Goal: Obtain resource: Download file/media

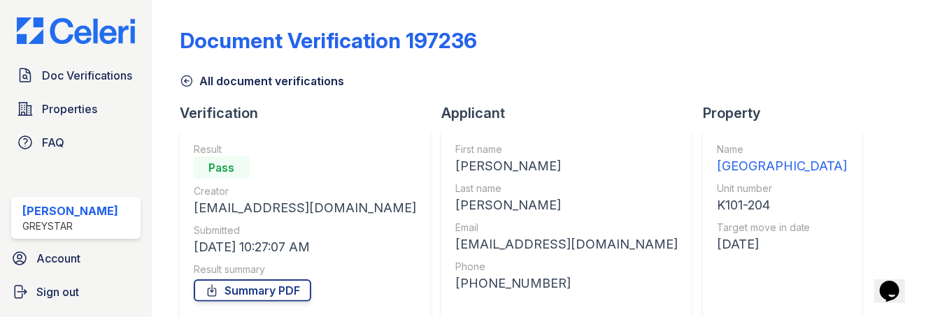
drag, startPoint x: 191, startPoint y: 81, endPoint x: 199, endPoint y: 79, distance: 8.6
click at [191, 81] on icon at bounding box center [187, 81] width 14 height 14
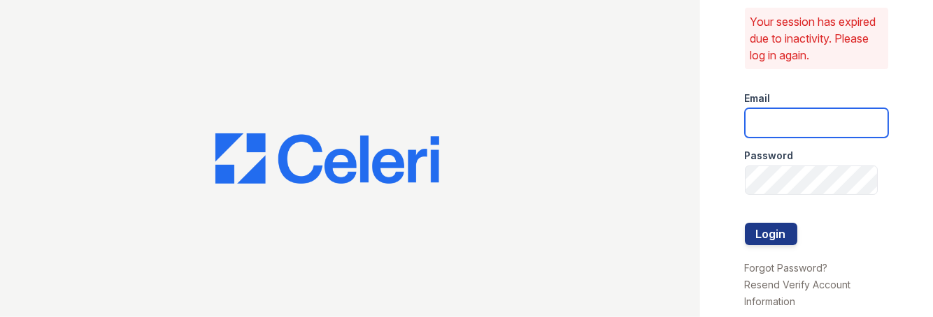
type input "joshua.patterson@greystar.com"
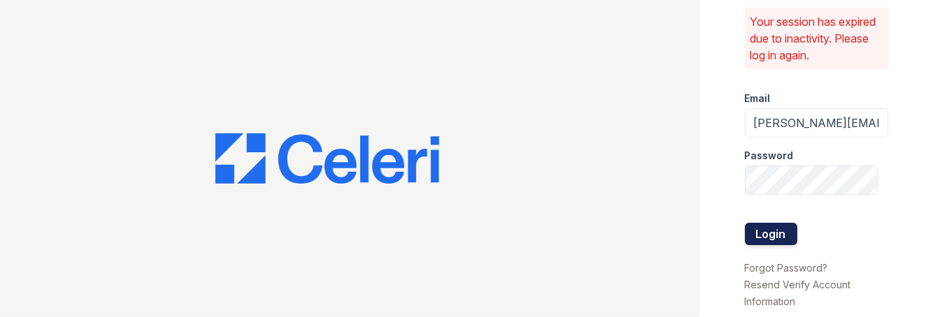
click at [792, 237] on button "Login" at bounding box center [771, 234] width 52 height 22
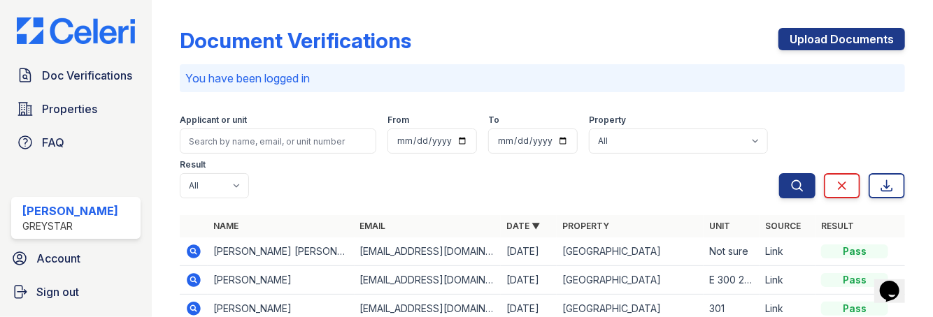
scroll to position [140, 0]
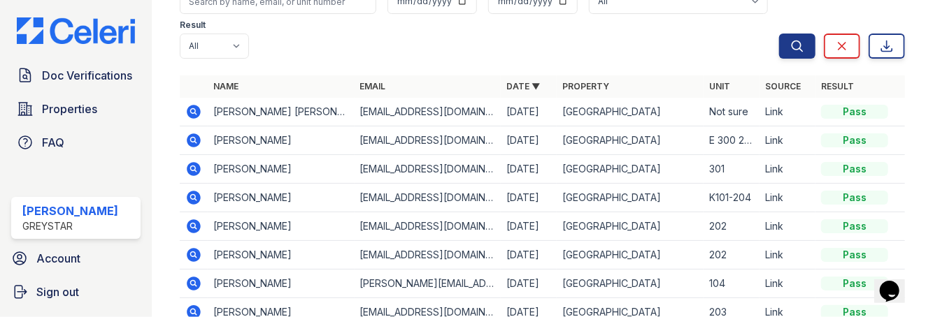
drag, startPoint x: 197, startPoint y: 108, endPoint x: 353, endPoint y: 115, distance: 156.1
click at [196, 108] on icon at bounding box center [194, 112] width 14 height 14
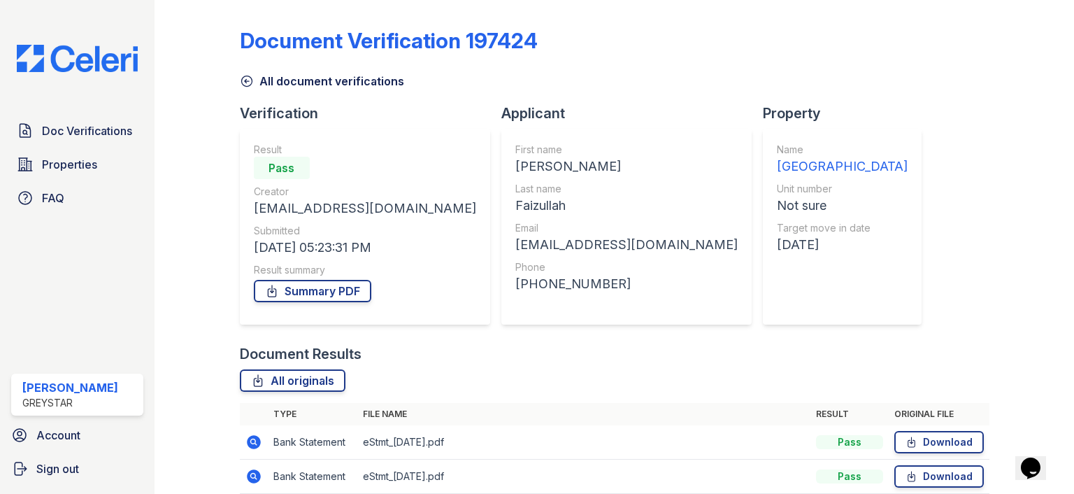
click at [250, 80] on icon at bounding box center [247, 81] width 14 height 14
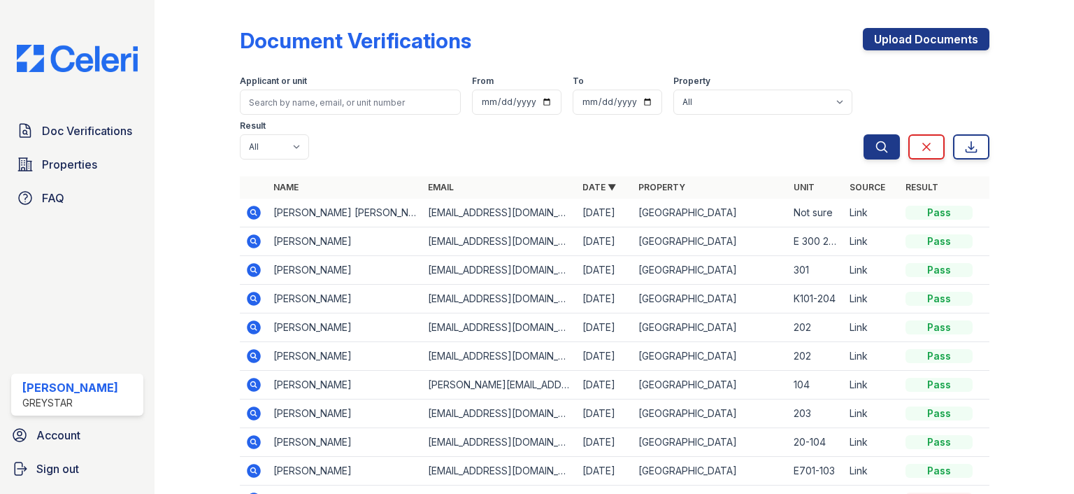
click at [249, 208] on icon at bounding box center [254, 213] width 14 height 14
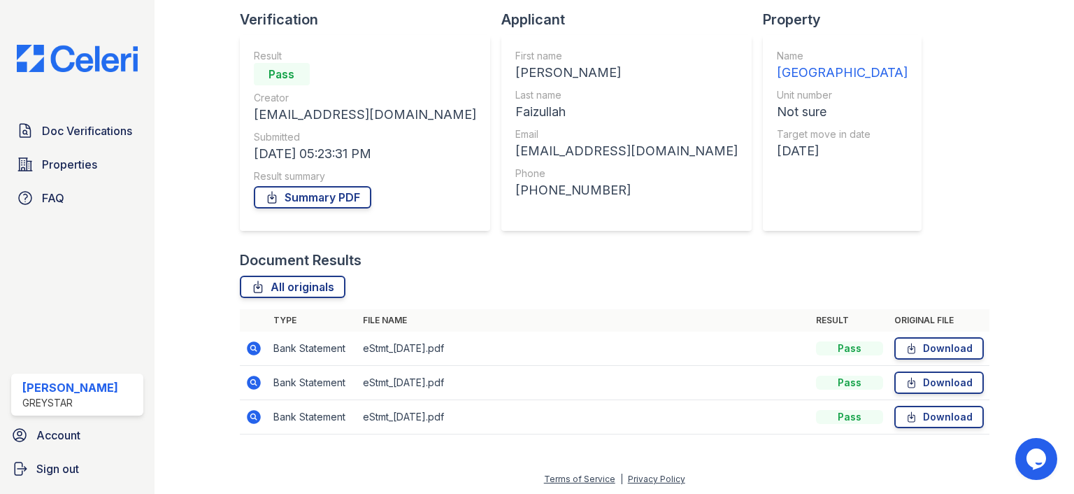
scroll to position [95, 0]
drag, startPoint x: 303, startPoint y: 284, endPoint x: 356, endPoint y: 275, distance: 53.1
click at [302, 284] on link "All originals" at bounding box center [293, 285] width 106 height 22
click at [287, 192] on link "Summary PDF" at bounding box center [312, 196] width 117 height 22
click at [926, 343] on link "Download" at bounding box center [939, 347] width 90 height 22
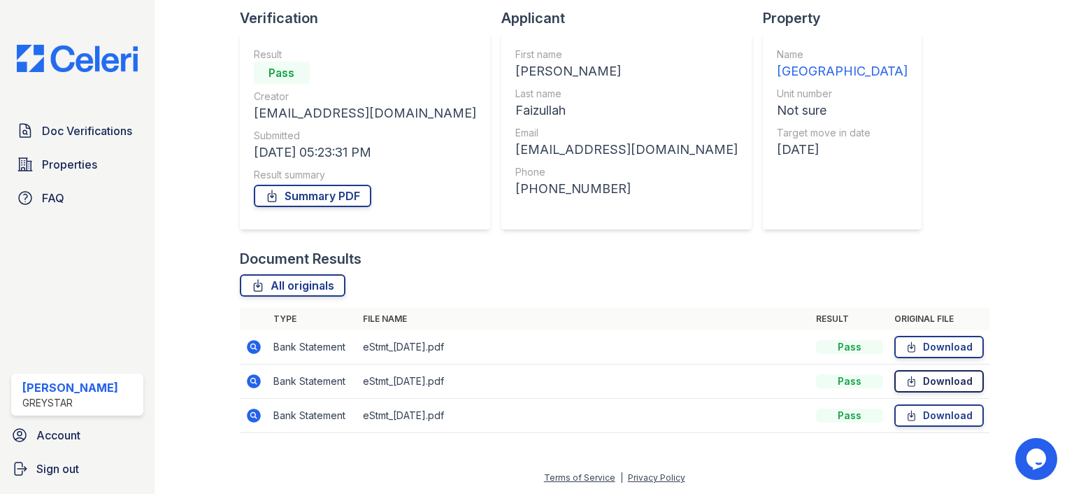
click at [926, 382] on link "Download" at bounding box center [939, 381] width 90 height 22
click at [914, 422] on link "Download" at bounding box center [939, 415] width 90 height 22
